Goal: Navigation & Orientation: Go to known website

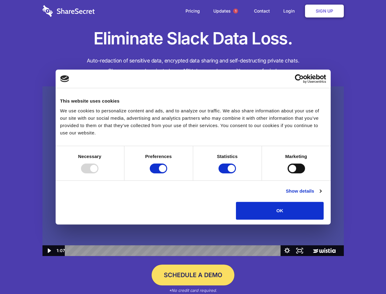
click at [193, 147] on img at bounding box center [194, 171] width 302 height 170
click at [98, 173] on div at bounding box center [89, 168] width 17 height 10
click at [167, 173] on input "Preferences" at bounding box center [158, 168] width 17 height 10
checkbox input "false"
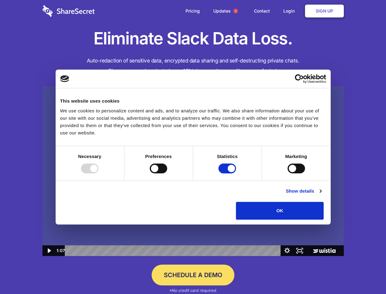
click at [228, 173] on input "Statistics" at bounding box center [227, 168] width 17 height 10
checkbox input "false"
click at [288, 173] on input "Marketing" at bounding box center [296, 168] width 17 height 10
checkbox input "true"
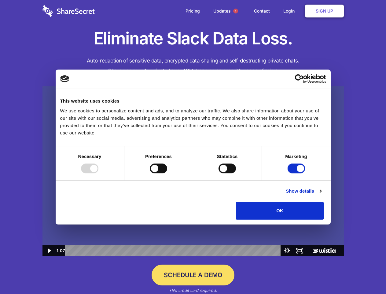
checkbox input "true"
click at [321, 195] on link "Show details" at bounding box center [303, 190] width 35 height 7
